Goal: Information Seeking & Learning: Learn about a topic

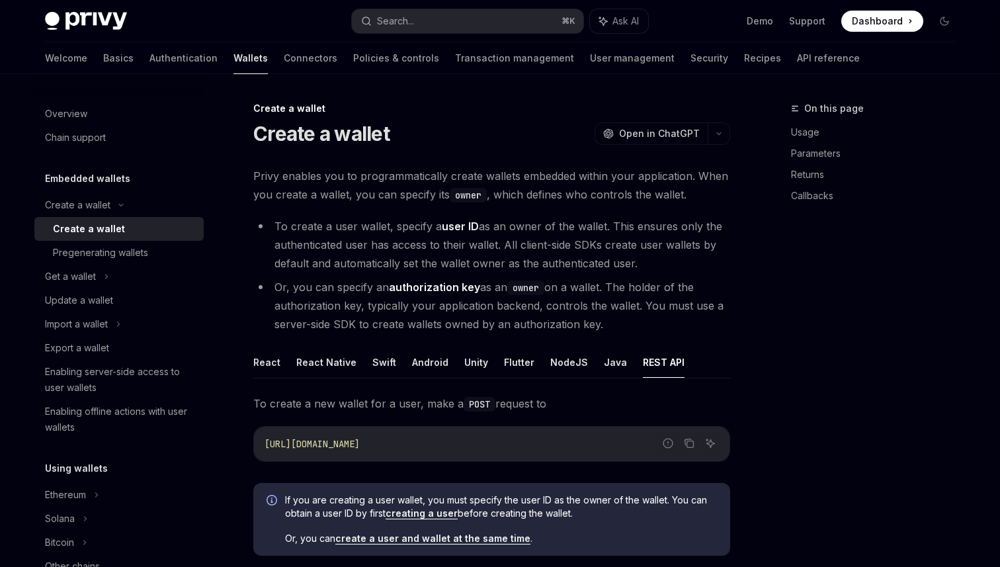
scroll to position [259, 0]
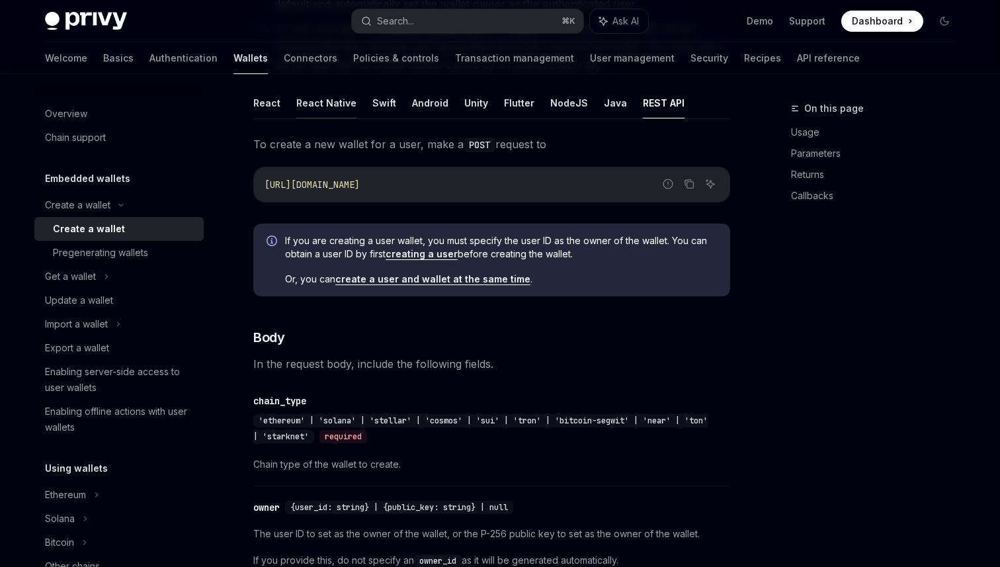
click at [319, 106] on button "React Native" at bounding box center [326, 102] width 60 height 31
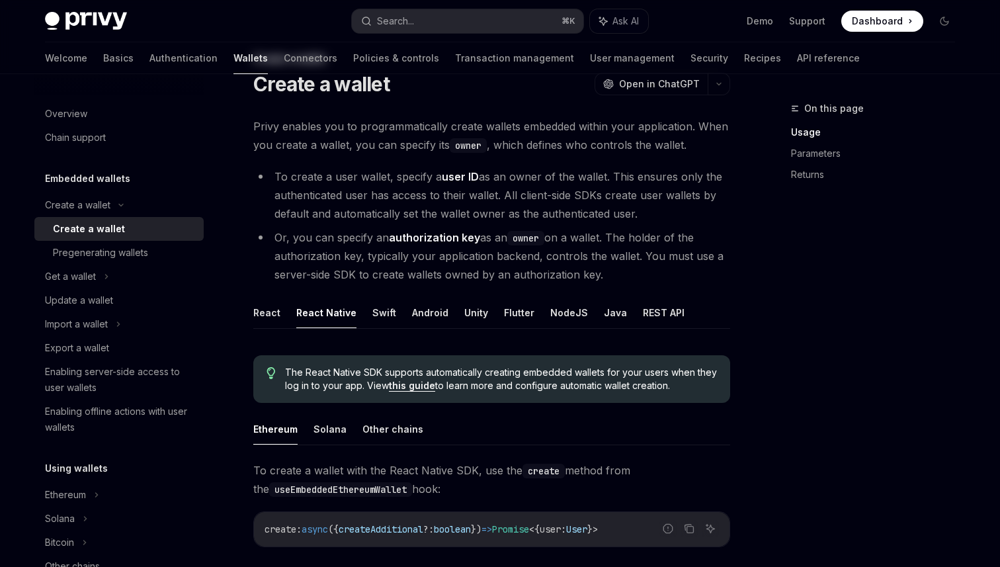
scroll to position [174, 0]
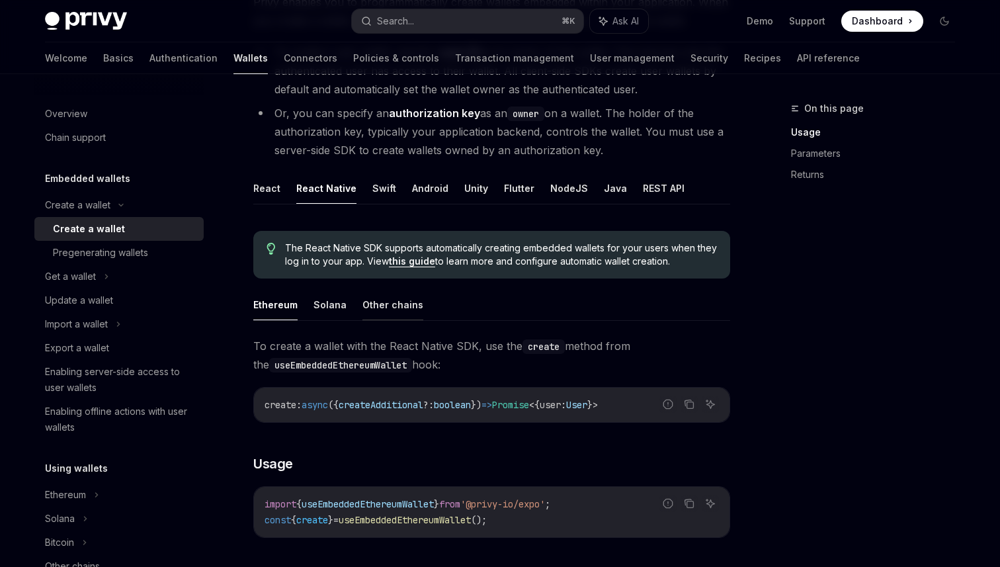
click at [386, 305] on button "Other chains" at bounding box center [392, 304] width 61 height 31
type textarea "*"
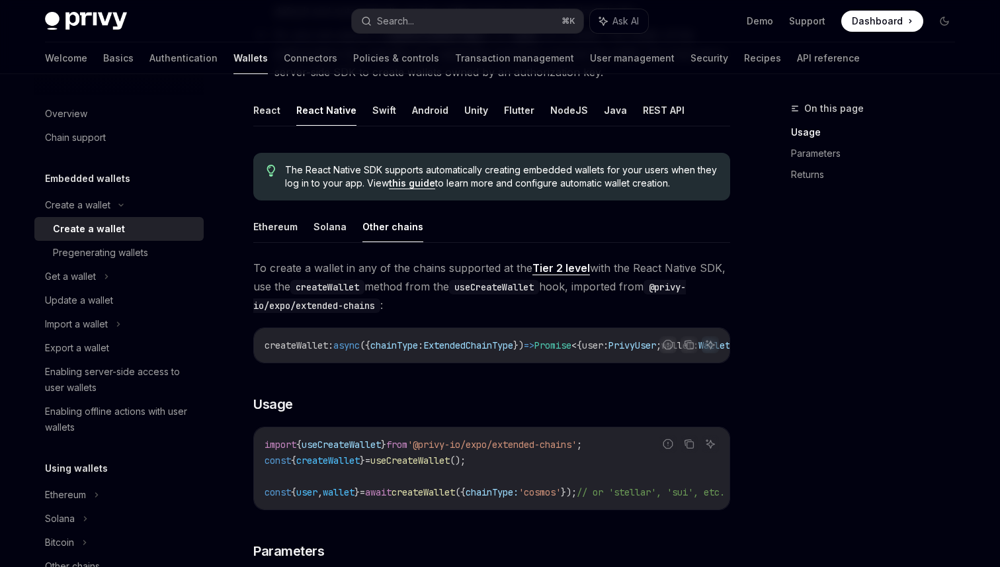
scroll to position [289, 0]
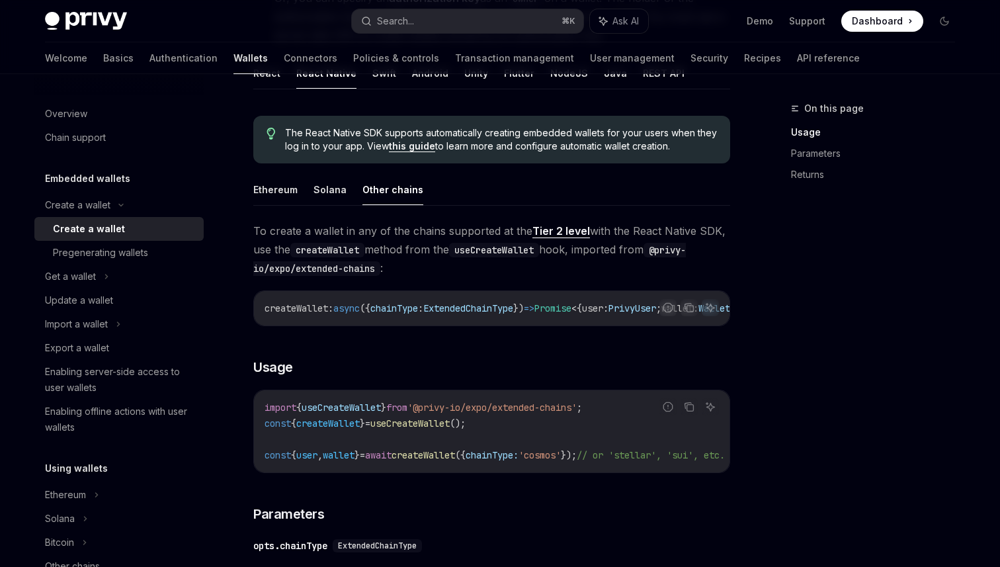
click at [535, 229] on link "Tier 2 level" at bounding box center [561, 231] width 58 height 14
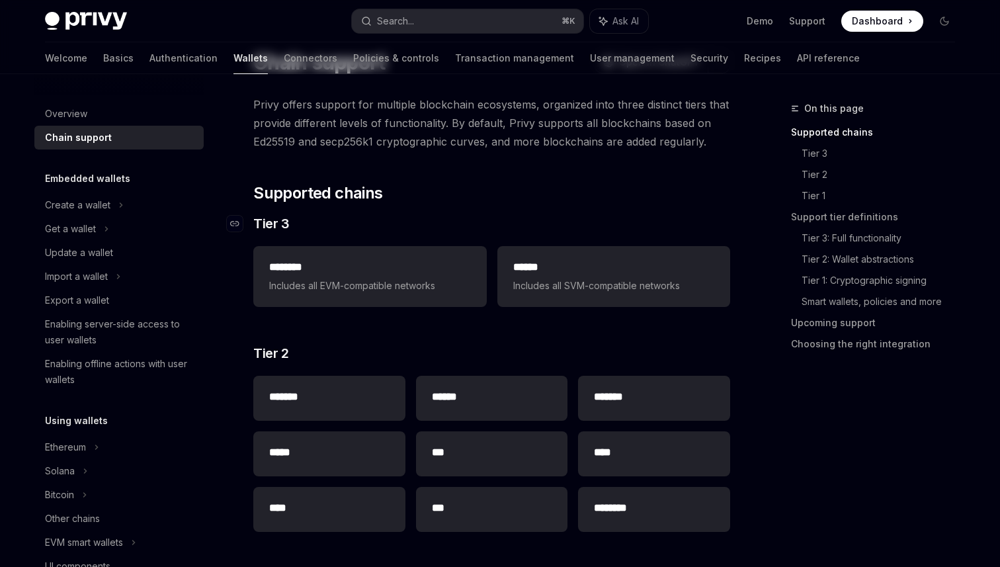
scroll to position [110, 0]
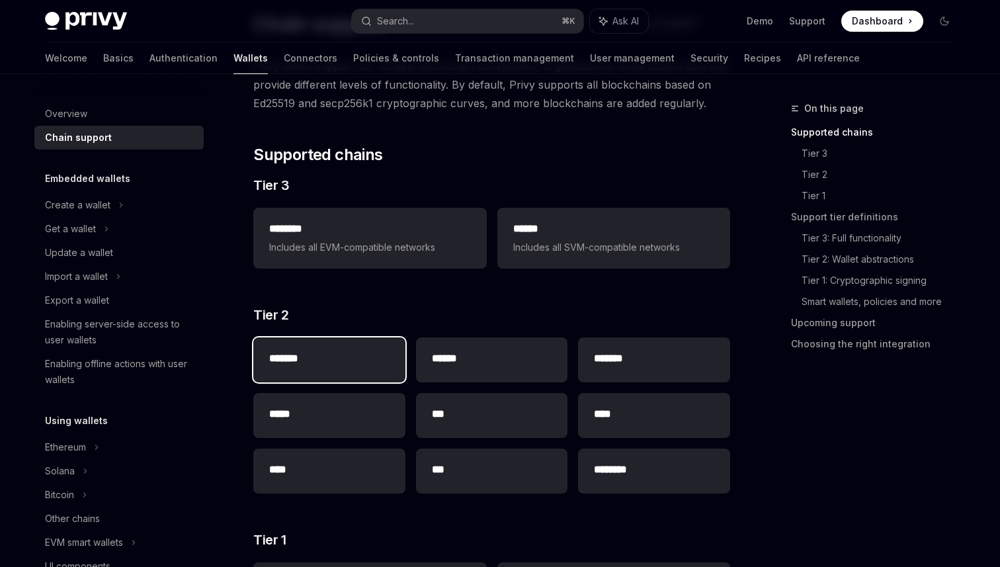
click at [333, 353] on h2 "*******" at bounding box center [329, 358] width 120 height 16
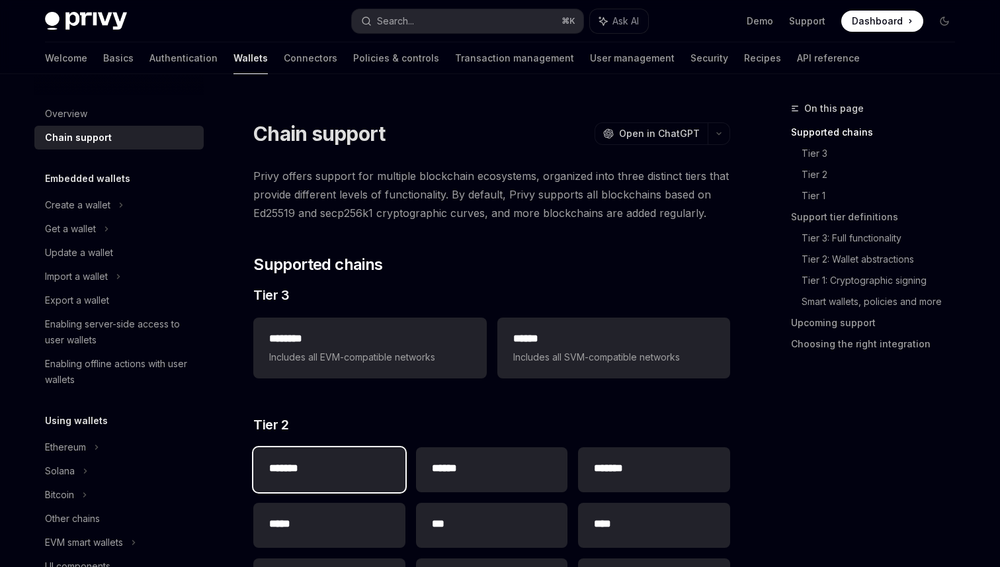
type textarea "*"
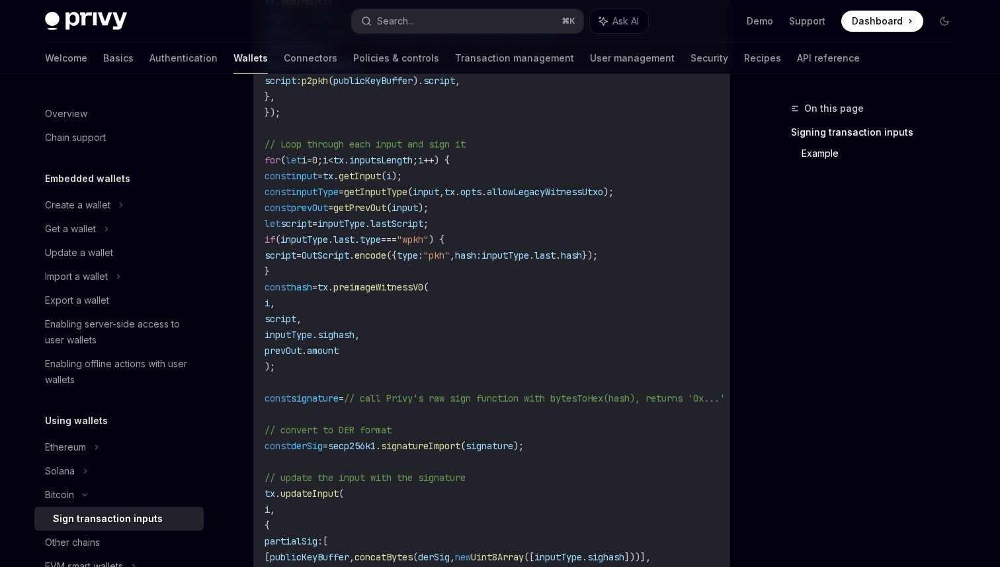
scroll to position [575, 0]
